Goal: Information Seeking & Learning: Learn about a topic

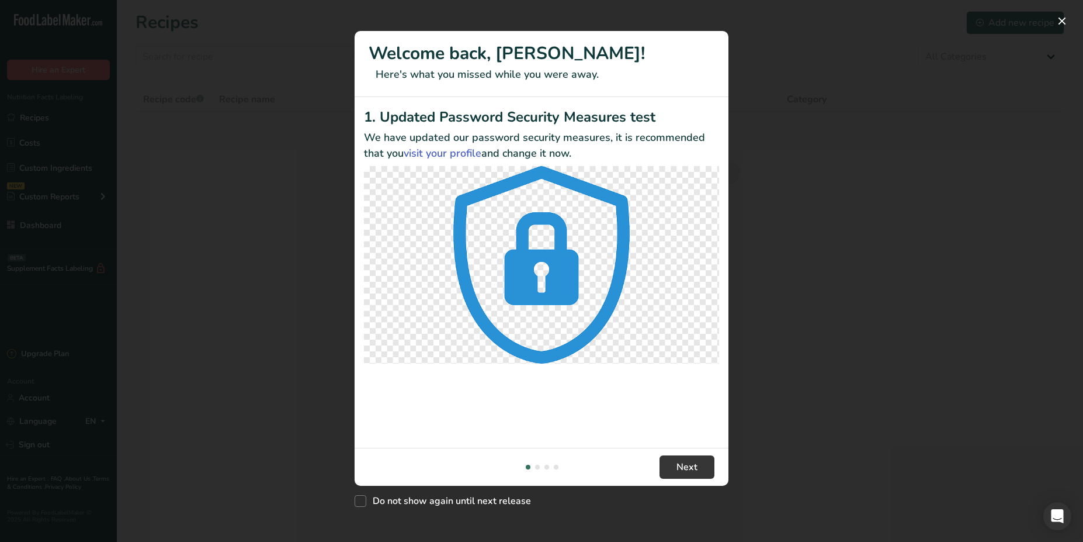
click at [160, 146] on div "New Features" at bounding box center [541, 271] width 1083 height 542
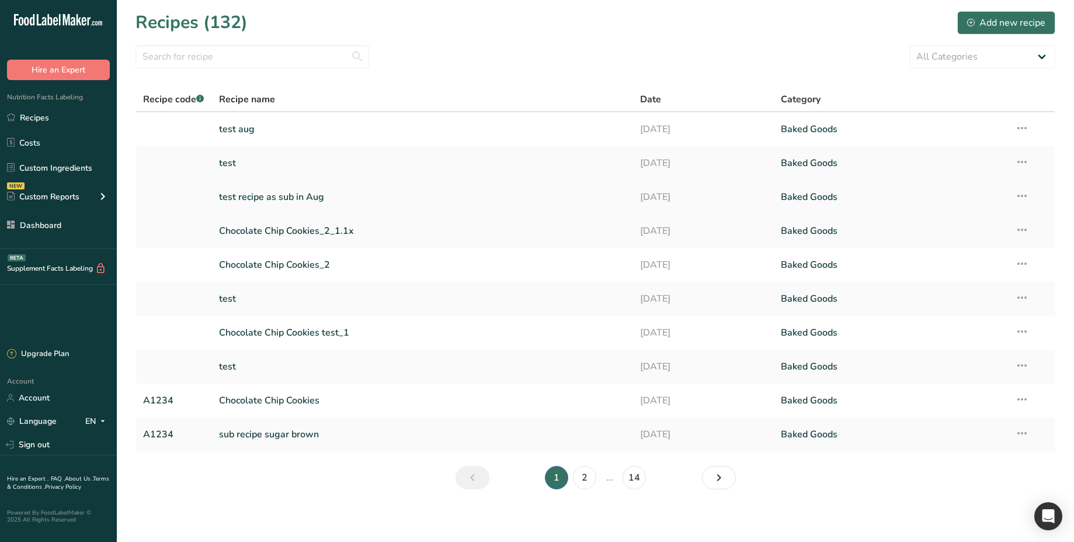
click at [297, 196] on link "test recipe as sub in Aug" at bounding box center [423, 197] width 408 height 25
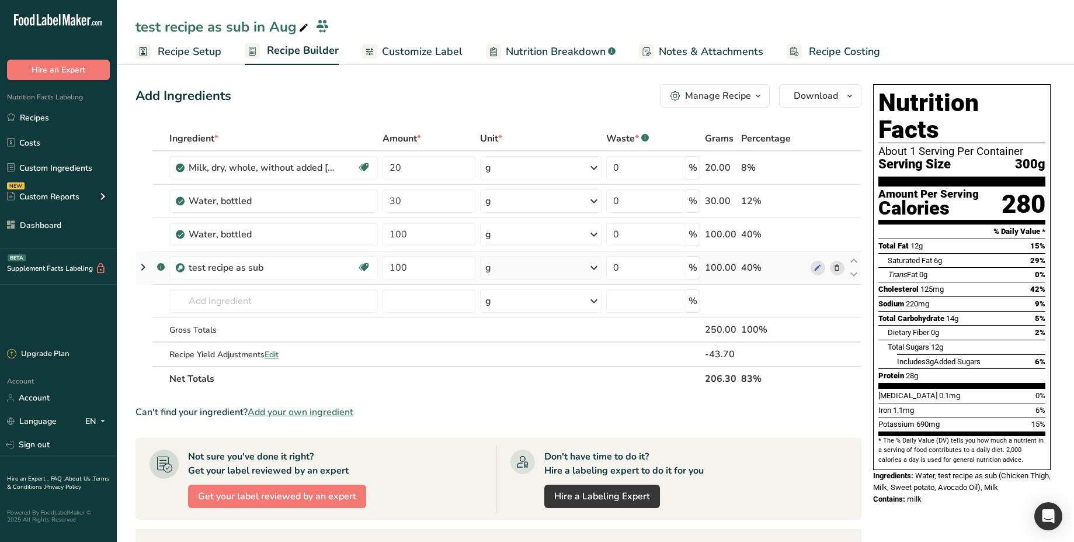
click at [140, 273] on icon at bounding box center [143, 266] width 14 height 21
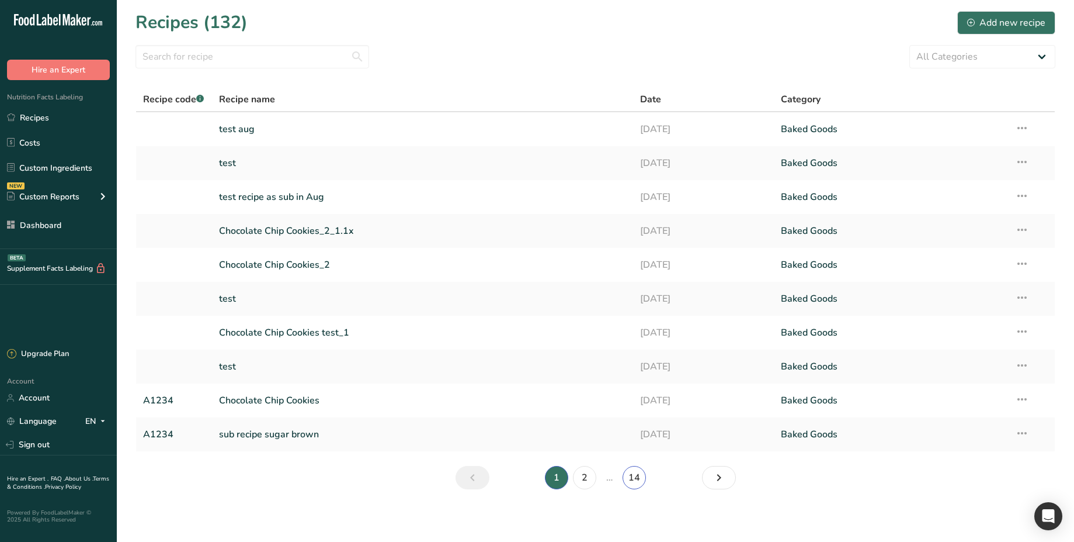
click at [634, 476] on link "14" at bounding box center [634, 477] width 23 height 23
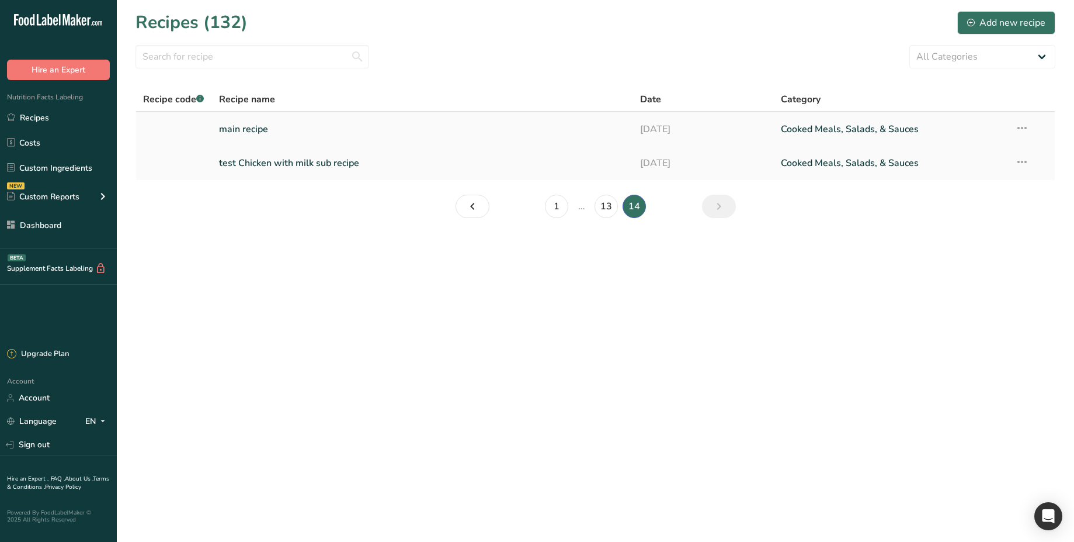
click at [307, 132] on link "main recipe" at bounding box center [423, 129] width 408 height 25
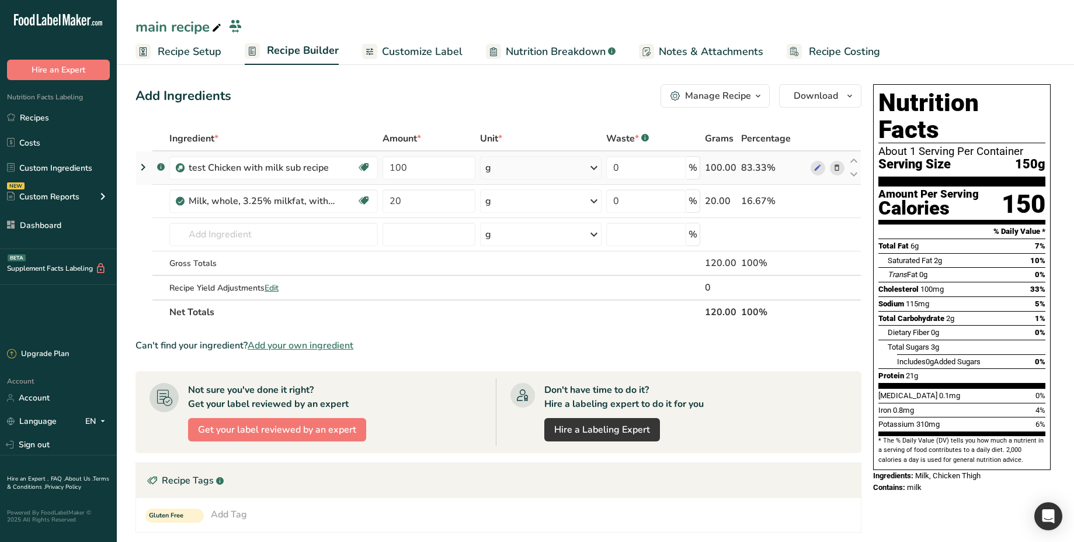
click at [141, 166] on icon at bounding box center [143, 167] width 14 height 21
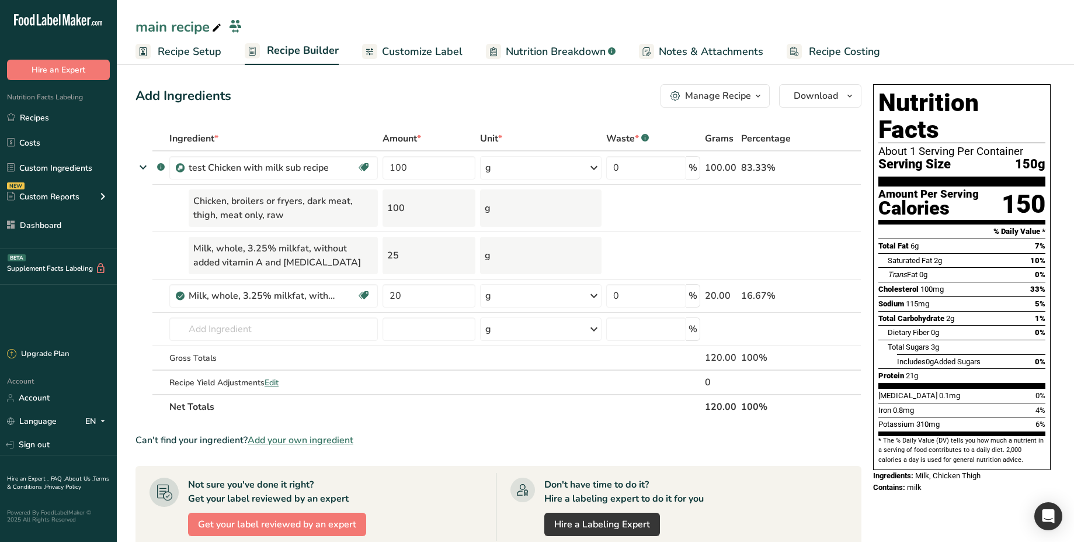
click at [560, 53] on span "Nutrition Breakdown" at bounding box center [556, 52] width 100 height 16
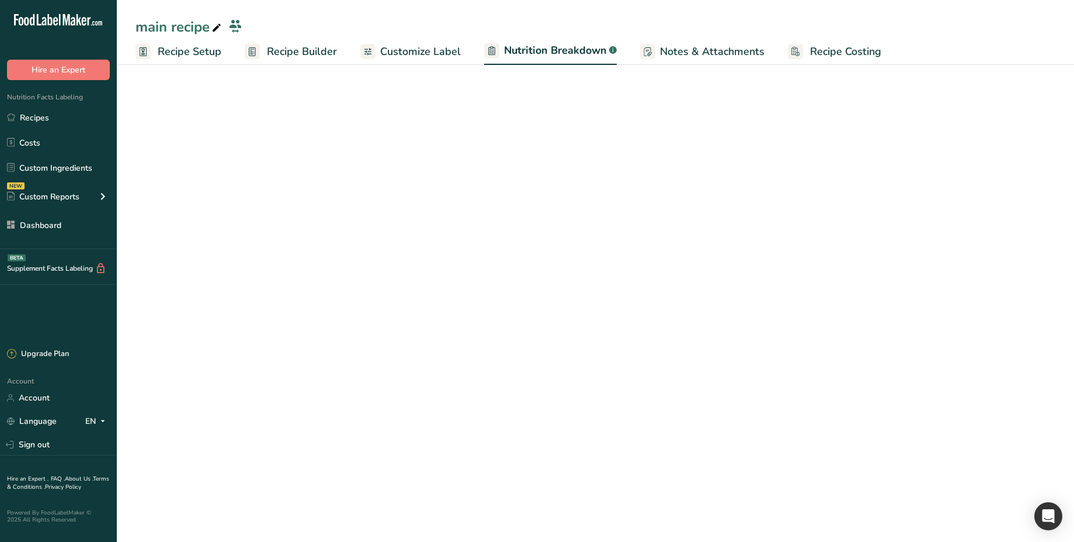
select select "Calories"
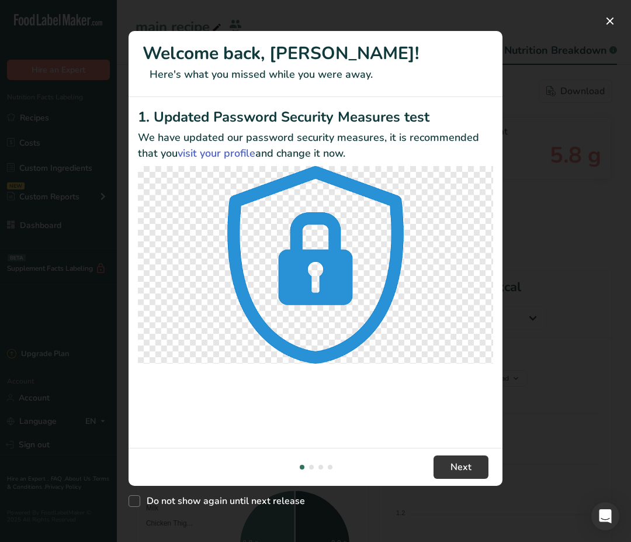
select select "Calories"
click at [606, 22] on button "New Features" at bounding box center [610, 21] width 19 height 19
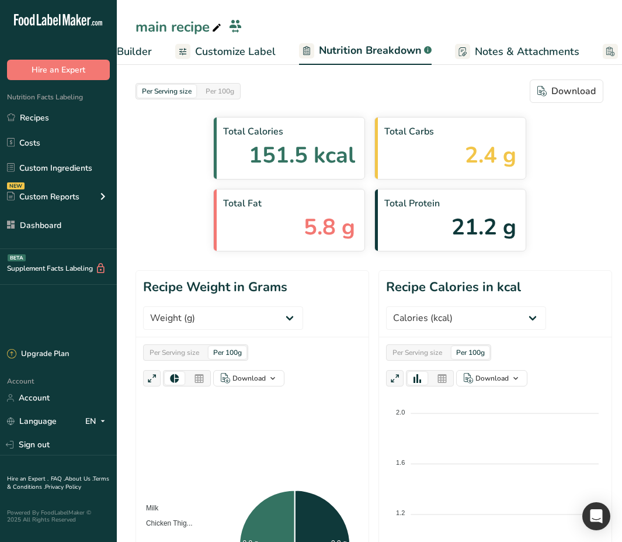
scroll to position [0, 184]
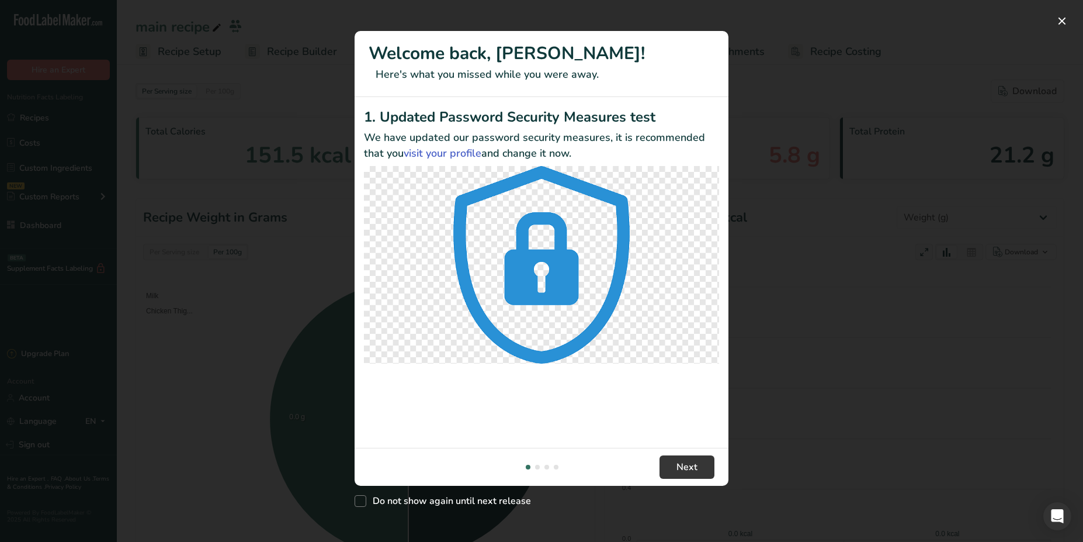
select select "Calories"
